Goal: Find specific page/section: Find specific page/section

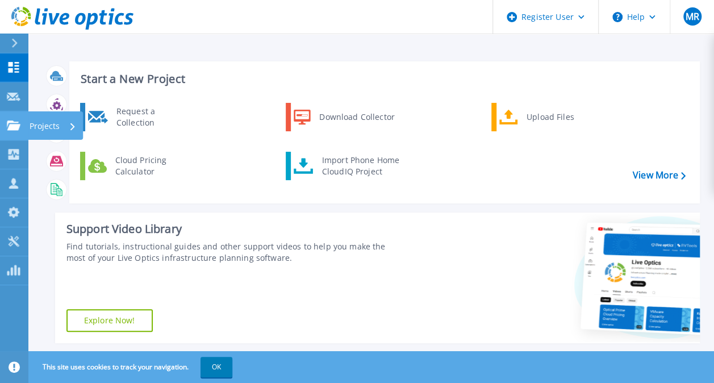
click at [50, 123] on p "Projects" at bounding box center [45, 126] width 30 height 30
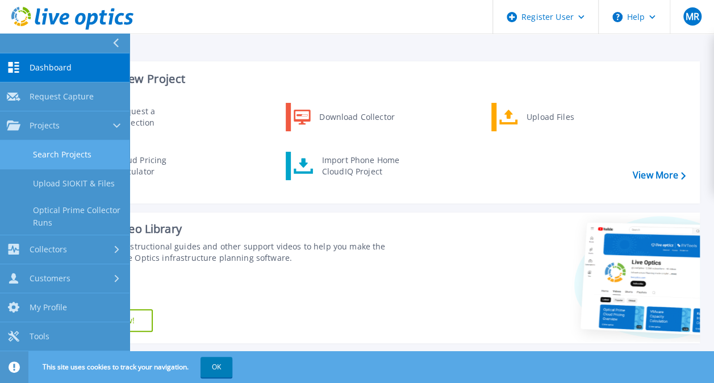
click at [81, 153] on link "Search Projects" at bounding box center [65, 154] width 130 height 29
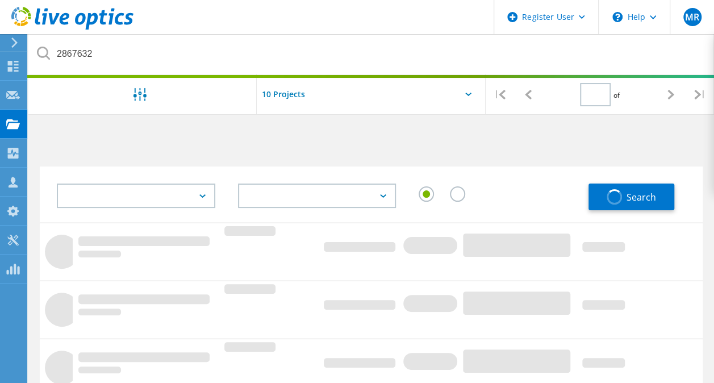
type input "1"
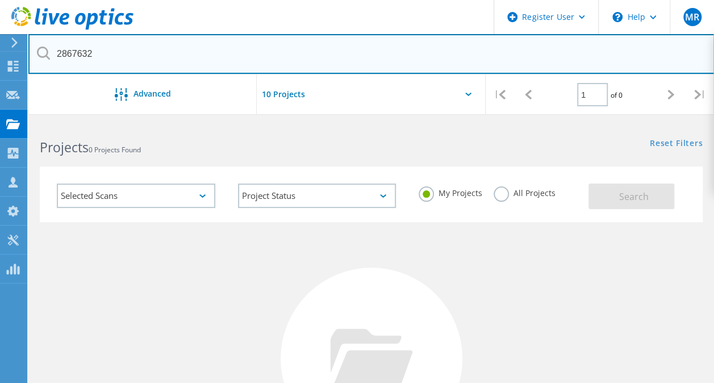
click at [273, 67] on input "2867632" at bounding box center [371, 54] width 687 height 40
paste input "949688"
type input "2949688"
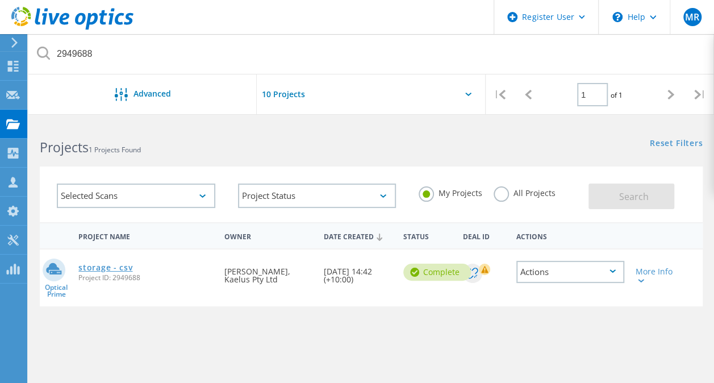
click at [119, 271] on link "storage - csv" at bounding box center [105, 268] width 54 height 8
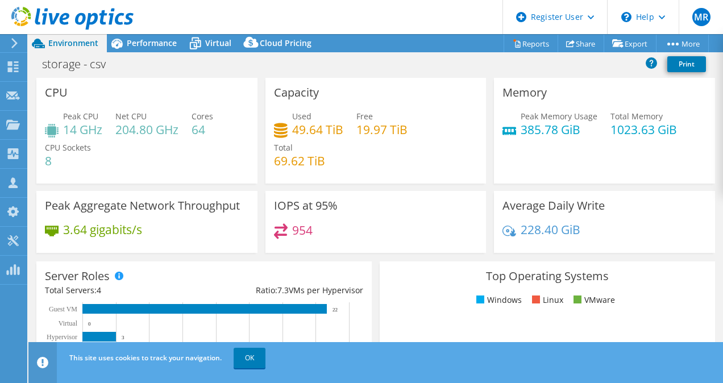
click at [411, 28] on header "MR Dell User [PERSON_NAME] [EMAIL_ADDRESS][PERSON_NAME][DOMAIN_NAME] Dell My Pr…" at bounding box center [361, 17] width 723 height 34
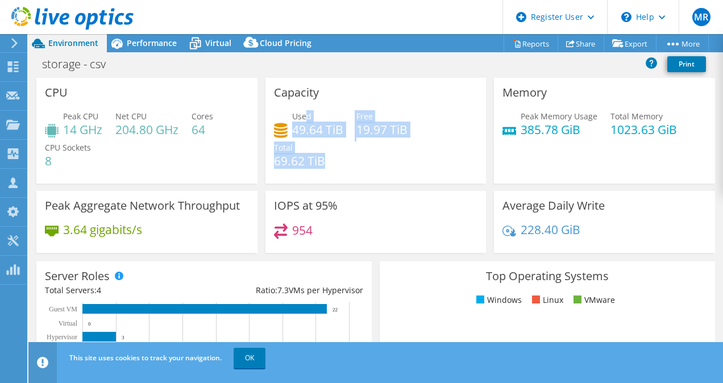
drag, startPoint x: 339, startPoint y: 165, endPoint x: 301, endPoint y: 113, distance: 64.8
click at [301, 113] on div "Used 49.64 TiB Free 19.97 TiB Total 69.62 TiB" at bounding box center [376, 144] width 204 height 68
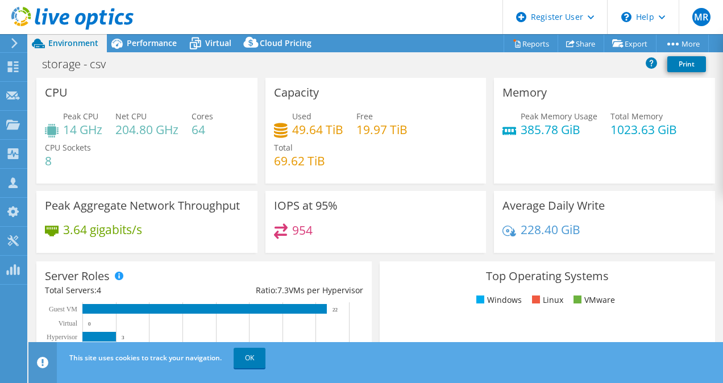
drag, startPoint x: 301, startPoint y: 113, endPoint x: 364, endPoint y: 151, distance: 73.5
click at [364, 151] on div "Used 49.64 TiB Free 19.97 TiB Total 69.62 TiB" at bounding box center [376, 144] width 204 height 68
